Goal: Check status: Check status

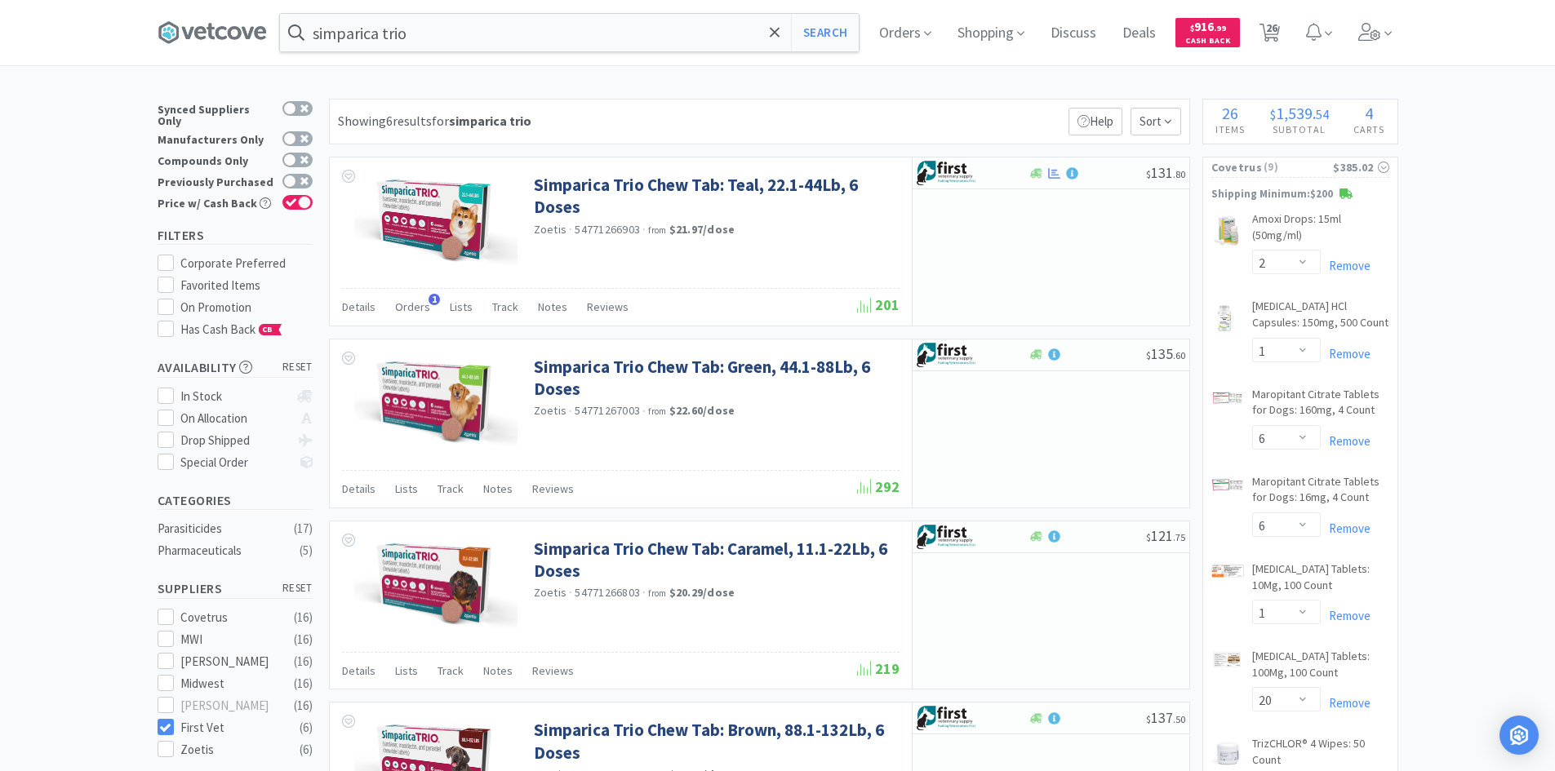
select select "2"
select select "1"
select select "6"
select select "1"
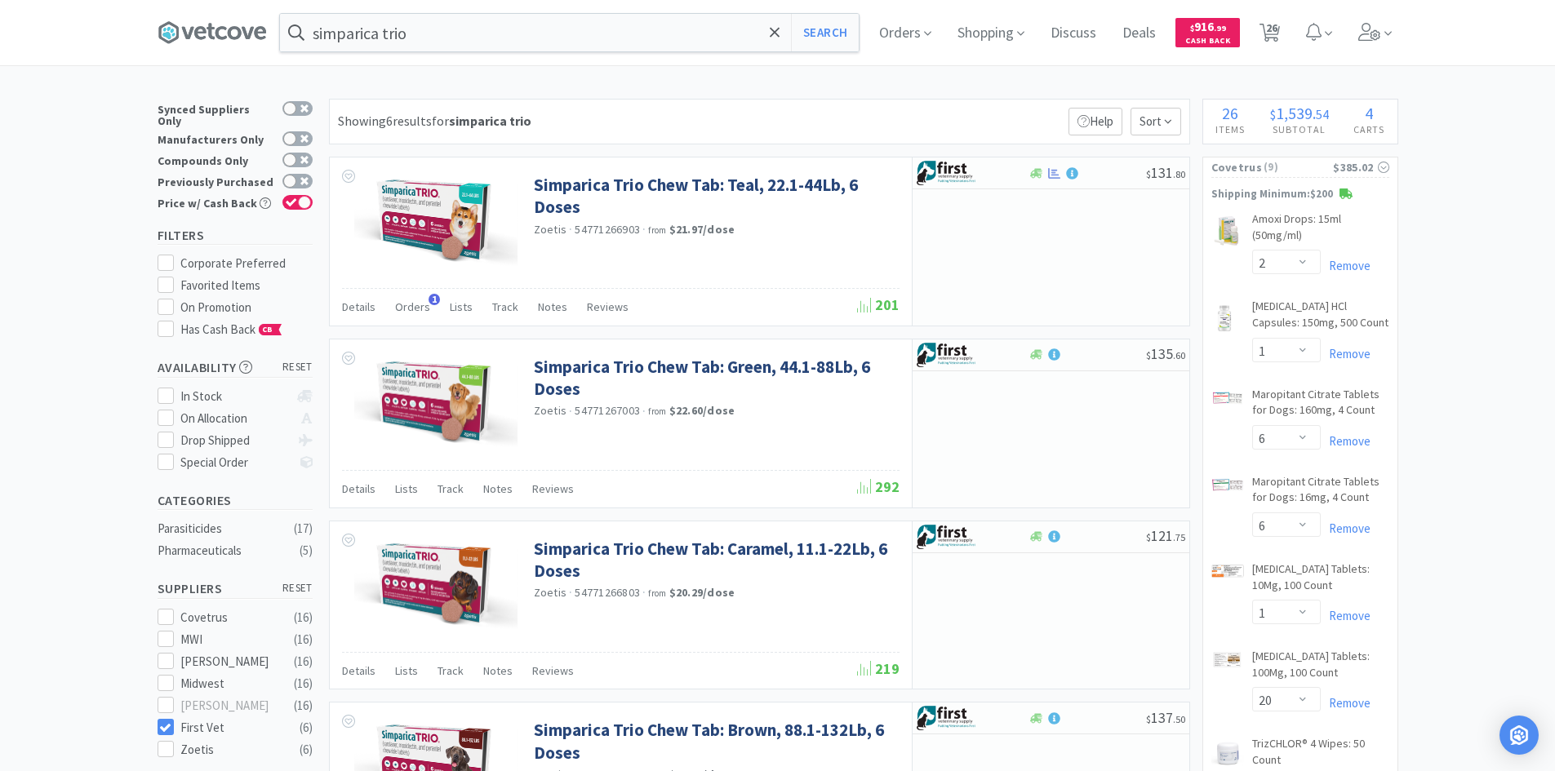
select select "20"
select select "5"
select select "4"
select select "2"
select select "8"
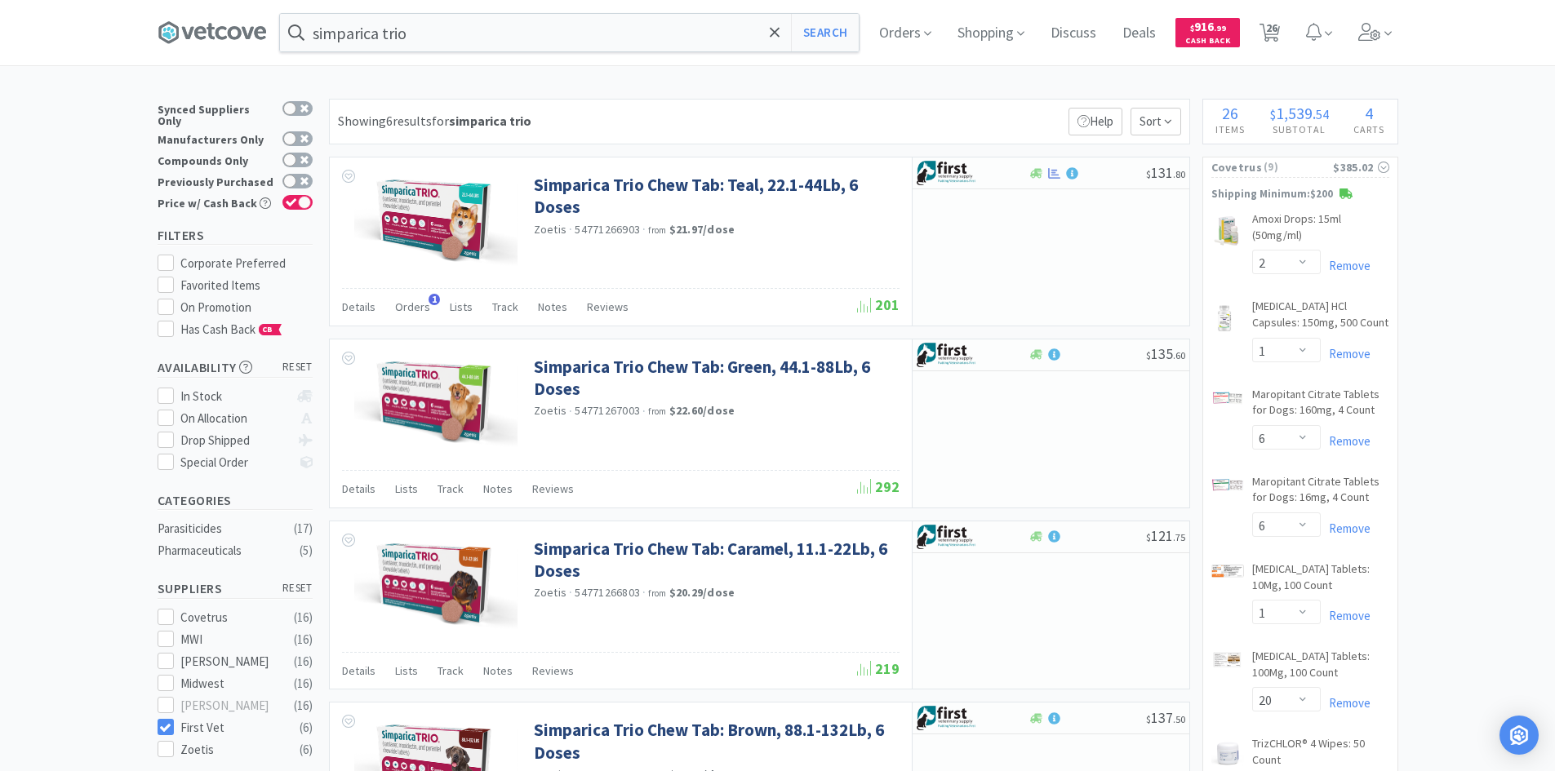
select select "4"
select select "2"
select select "1"
select select "8"
select select "2"
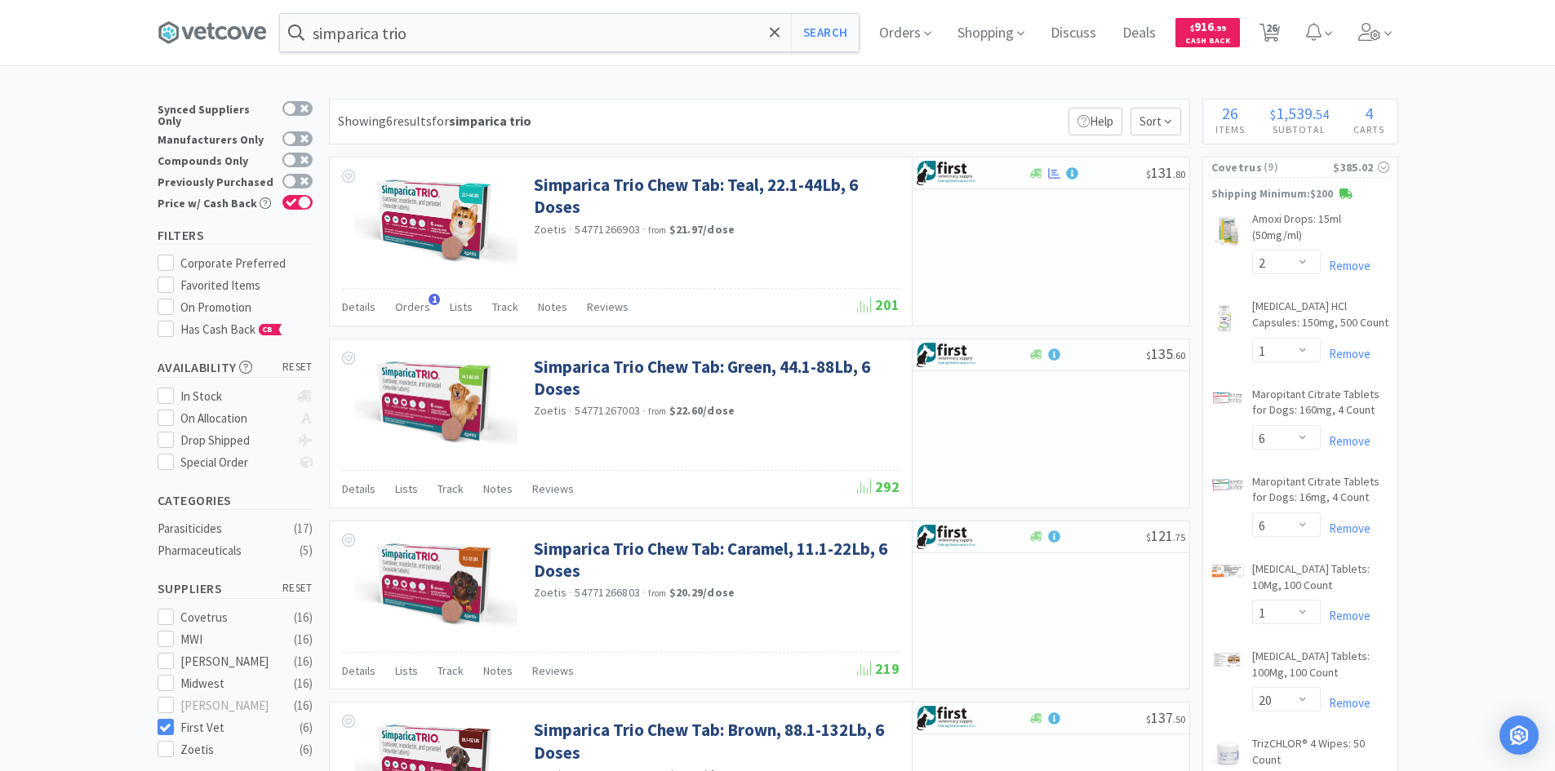
select select "9"
select select "1"
select select "20"
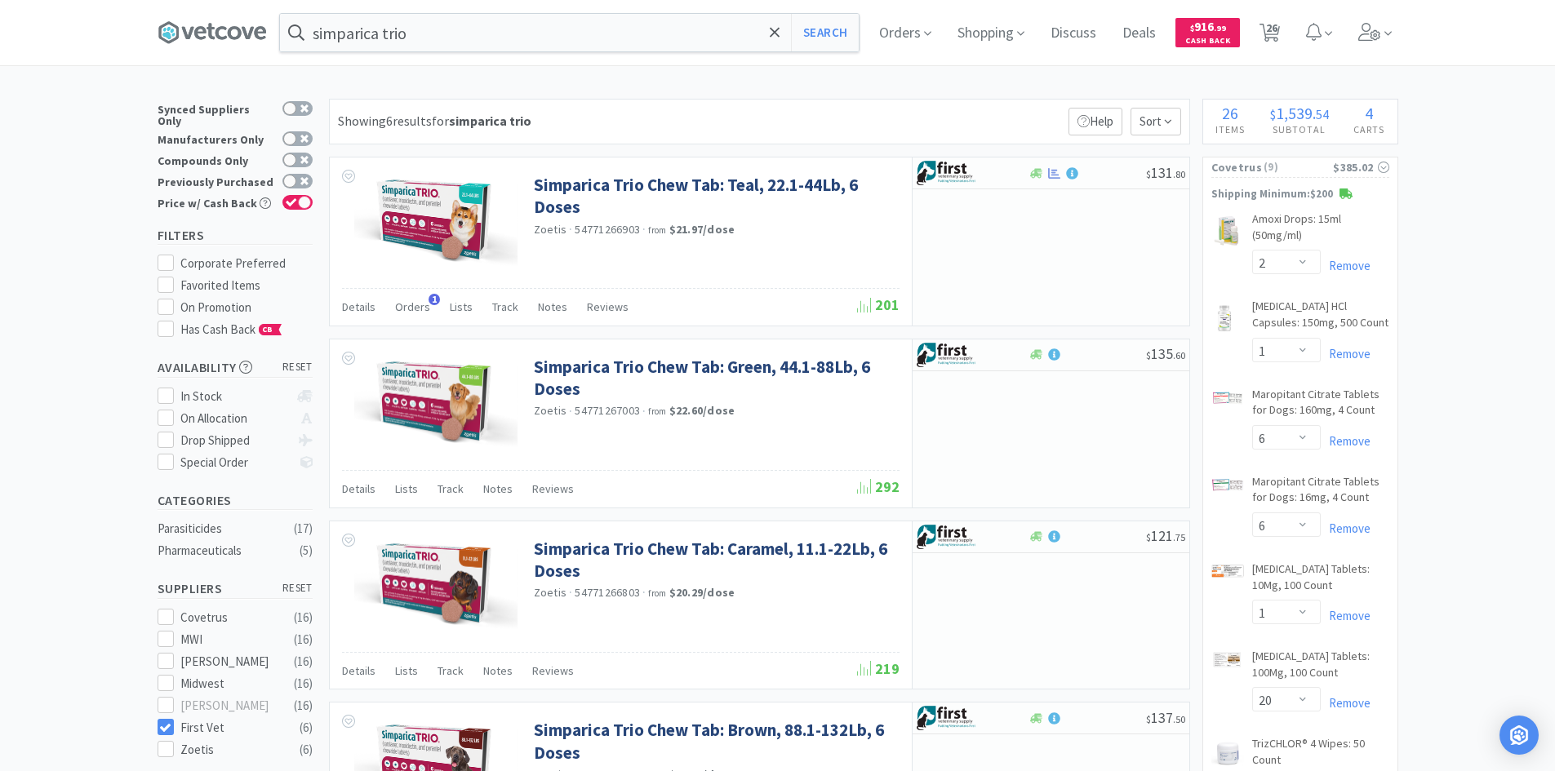
select select "1"
select select "2"
select select "4"
select select "8"
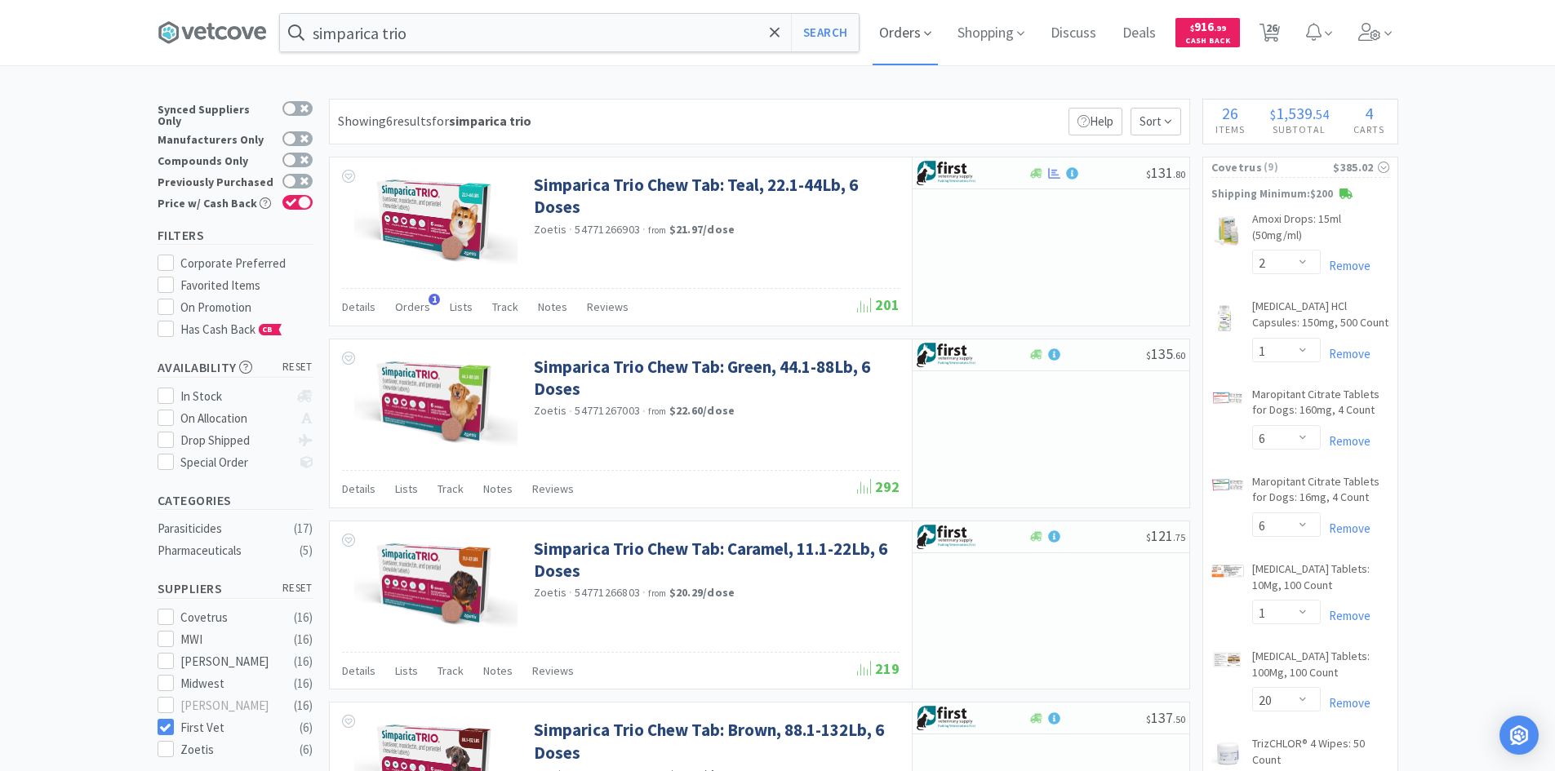
click at [906, 32] on span "Orders" at bounding box center [904, 32] width 65 height 65
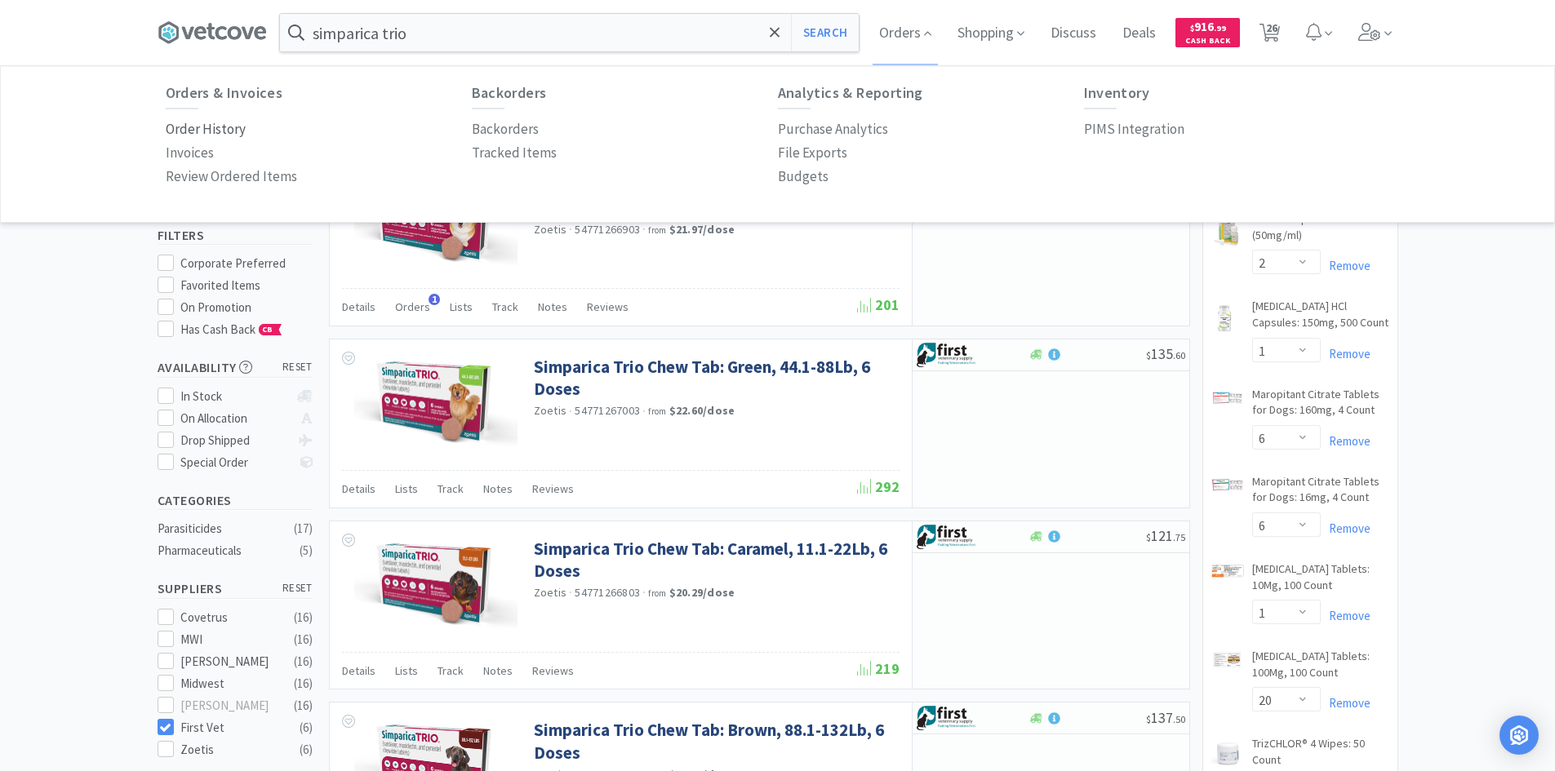
click at [214, 127] on p "Order History" at bounding box center [206, 129] width 80 height 22
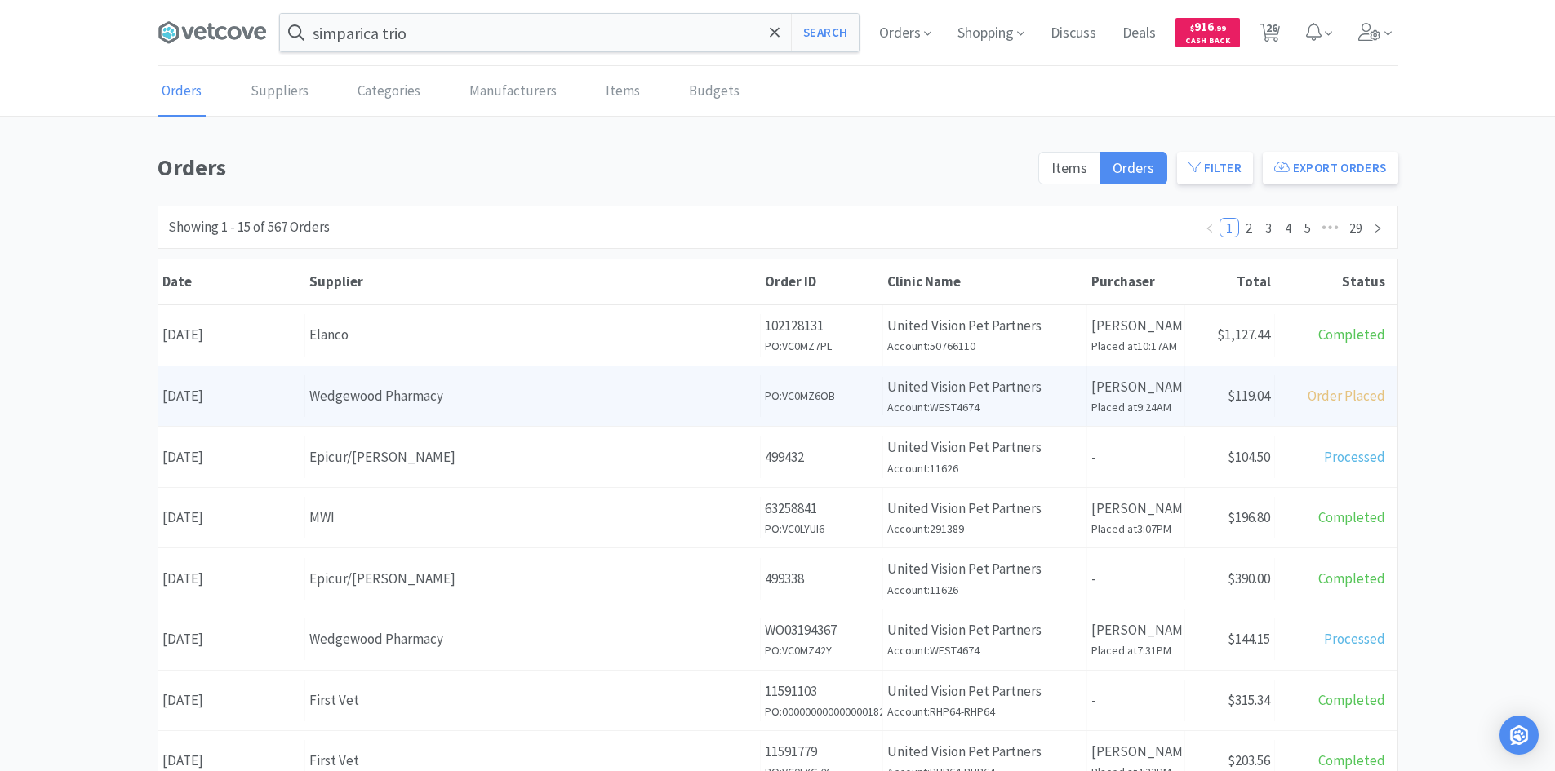
click at [726, 397] on div "Wedgewood Pharmacy" at bounding box center [532, 396] width 446 height 22
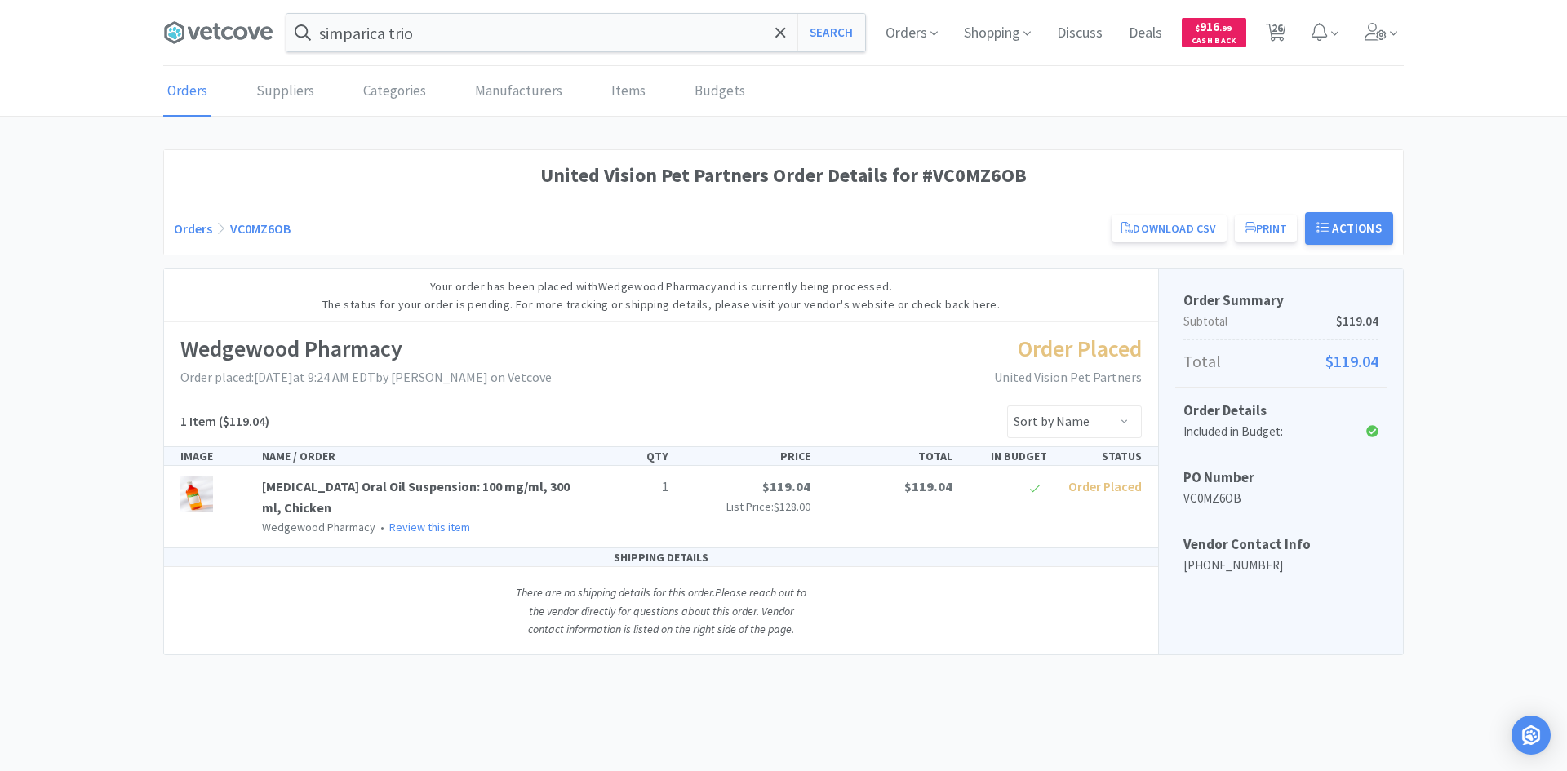
click at [712, 358] on div "Wedgewood Pharmacy Order placed: August 21st, 2025 at 9:24 AM EDT by Jennifer W…" at bounding box center [661, 359] width 994 height 74
click at [784, 637] on div "There are no shipping details for this order. Please reach out to the vendor di…" at bounding box center [661, 610] width 326 height 87
click at [817, 641] on div "There are no shipping details for this order. Please reach out to the vendor di…" at bounding box center [661, 610] width 326 height 87
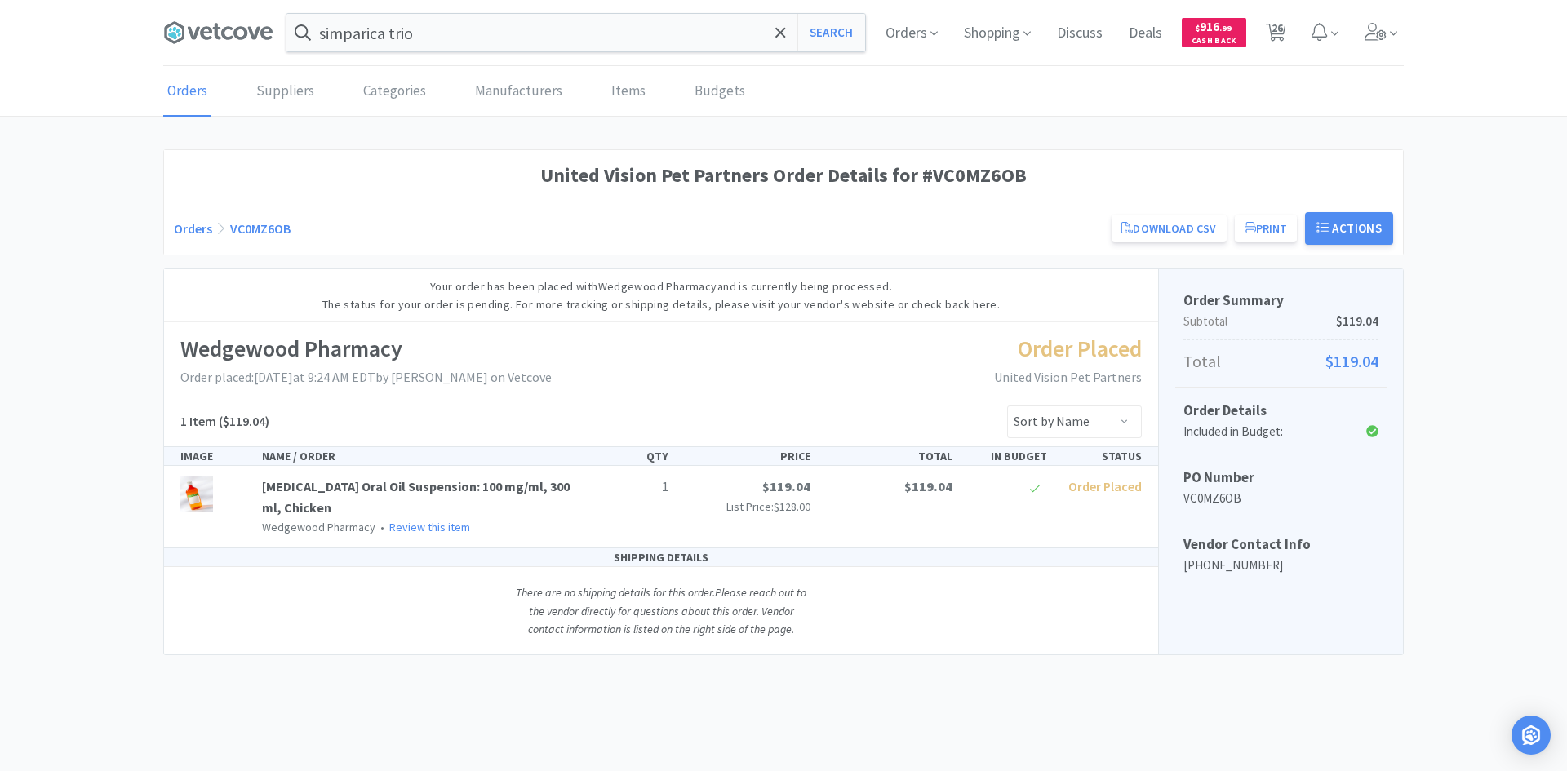
click at [805, 628] on div "There are no shipping details for this order. Please reach out to the vendor di…" at bounding box center [661, 610] width 326 height 87
drag, startPoint x: 805, startPoint y: 628, endPoint x: 619, endPoint y: 615, distance: 186.6
click at [619, 615] on div "There are no shipping details for this order. Please reach out to the vendor di…" at bounding box center [661, 610] width 326 height 87
click at [619, 615] on icon "There are no shipping details for this order. Please reach out to the vendor di…" at bounding box center [661, 610] width 291 height 51
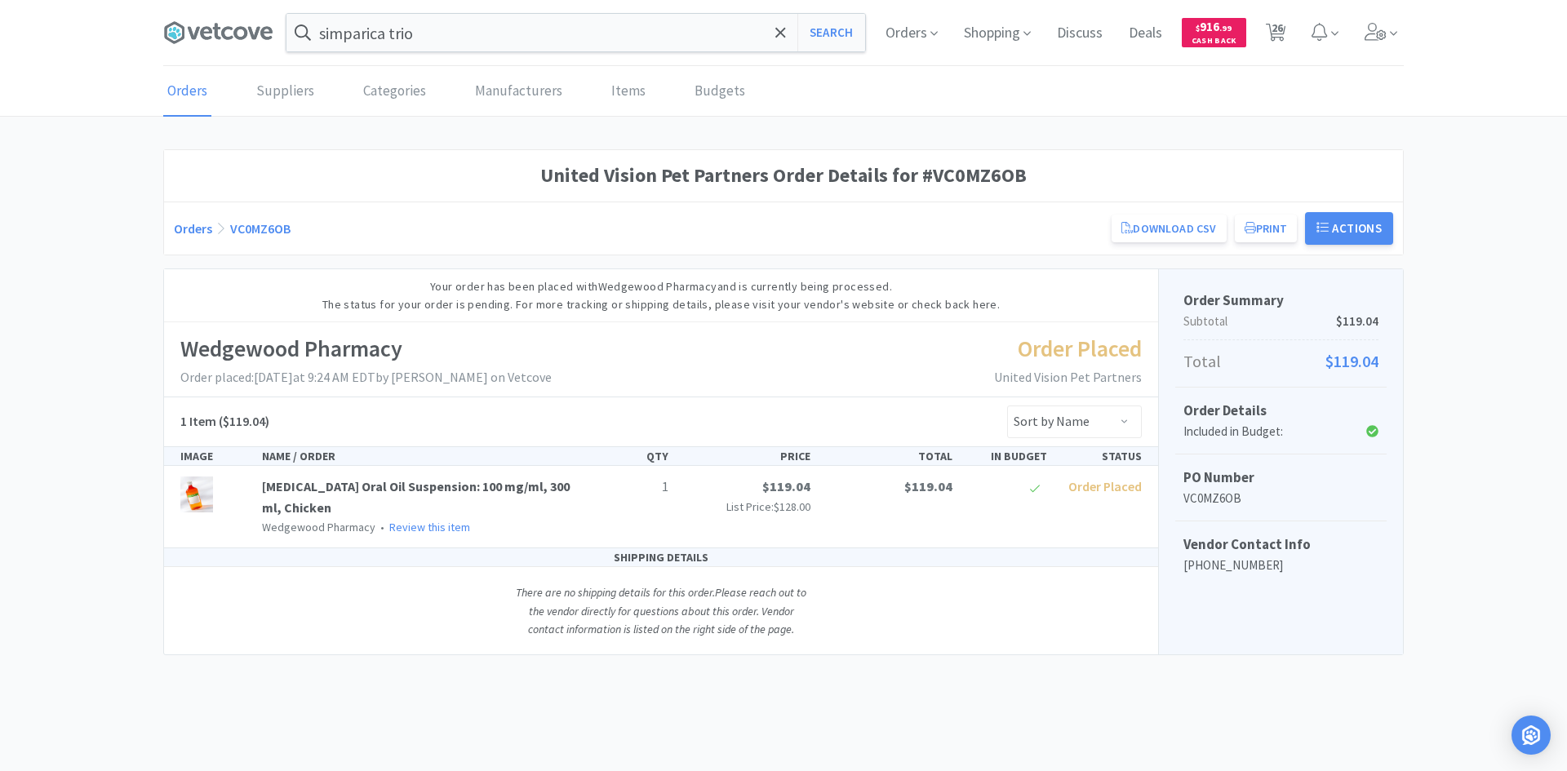
click at [832, 632] on div "SHIPPING DETAILS There are no shipping details for this order. Please reach out…" at bounding box center [661, 601] width 994 height 107
click at [825, 628] on div "SHIPPING DETAILS There are no shipping details for this order. Please reach out…" at bounding box center [661, 601] width 994 height 107
click at [603, 305] on div "Your order has been placed with Wedgewood Pharmacy and is currently being proce…" at bounding box center [661, 296] width 994 height 54
